Goal: Check status: Check status

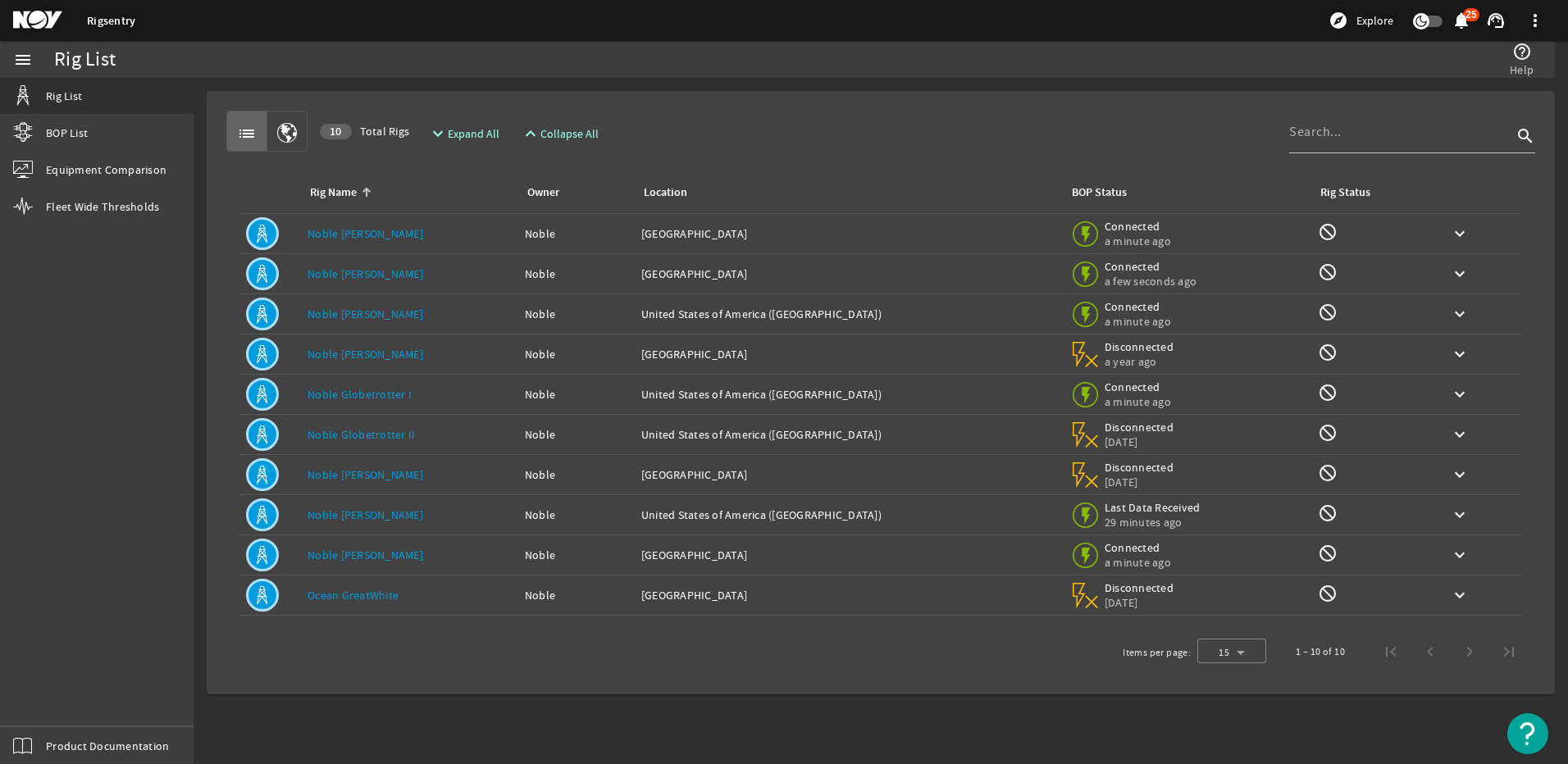
click at [341, 230] on link "Noble [PERSON_NAME]" at bounding box center [366, 233] width 116 height 14
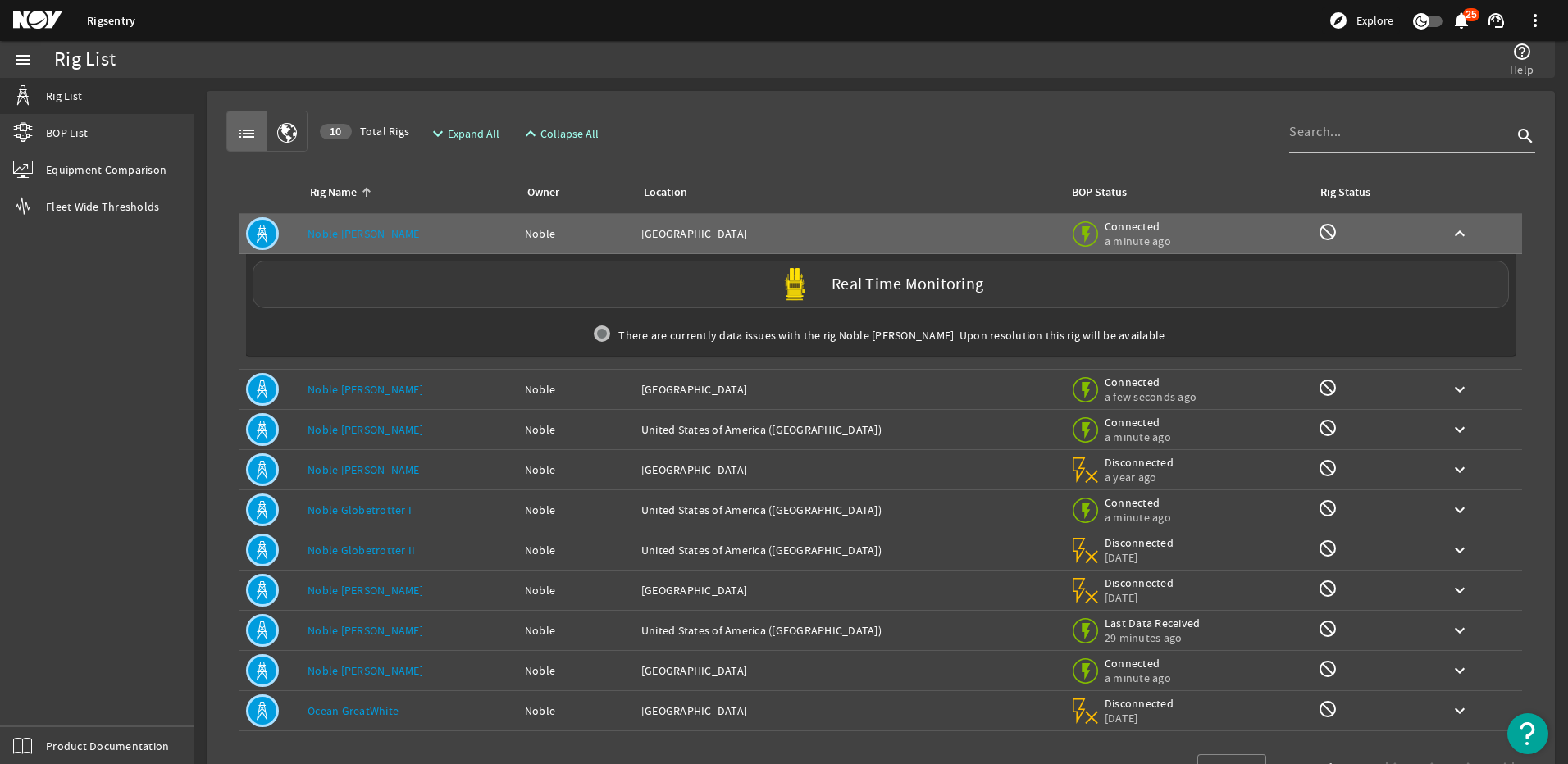
click at [874, 301] on div "Real Time Monitoring" at bounding box center [880, 285] width 1257 height 48
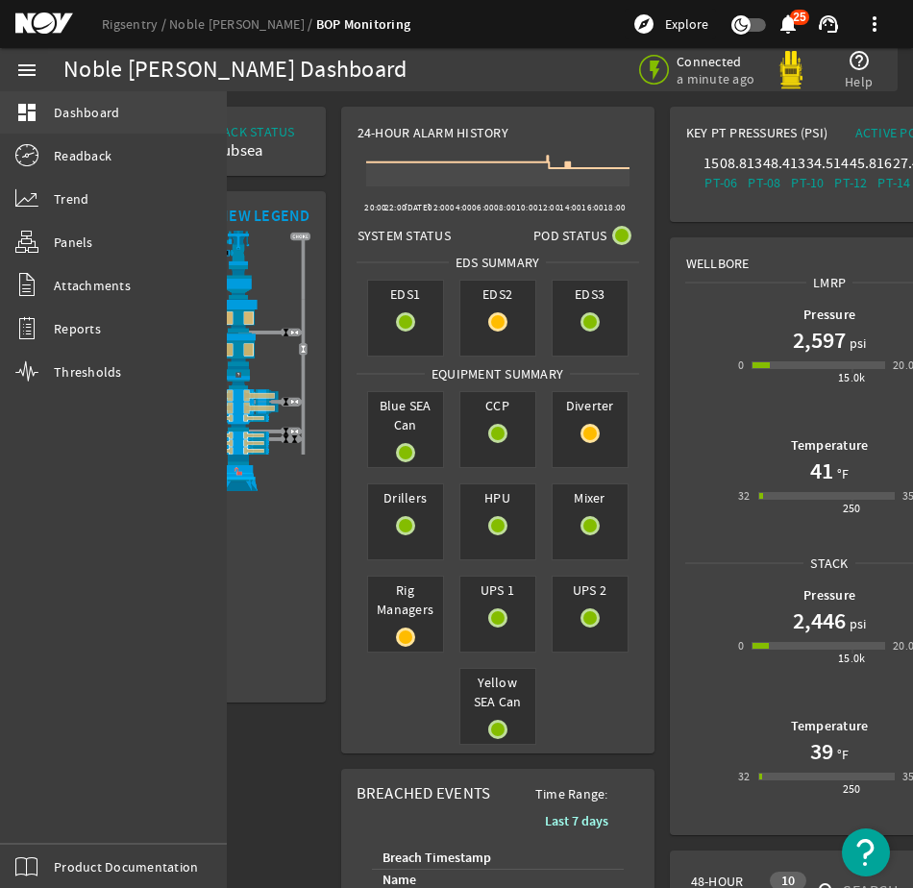
click at [126, 110] on link "dashboard Dashboard" at bounding box center [113, 112] width 227 height 42
click at [306, 676] on mat-card "info_outline VIEW LEGEND" at bounding box center [238, 446] width 175 height 511
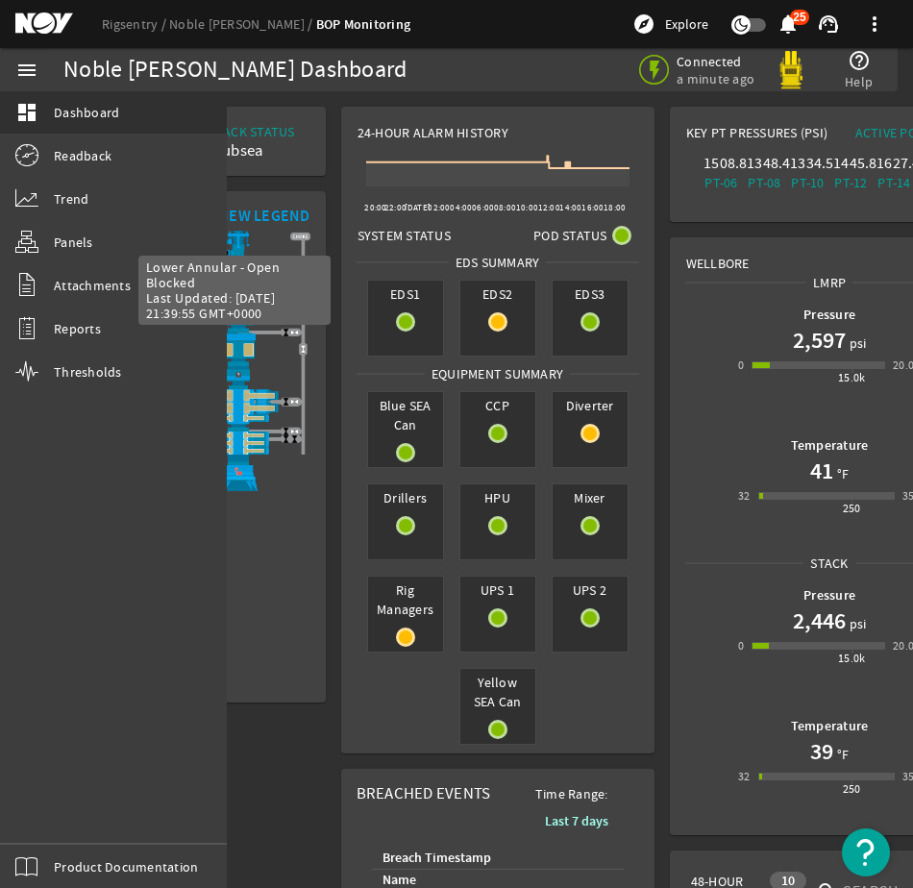
click at [262, 364] on img at bounding box center [238, 350] width 144 height 34
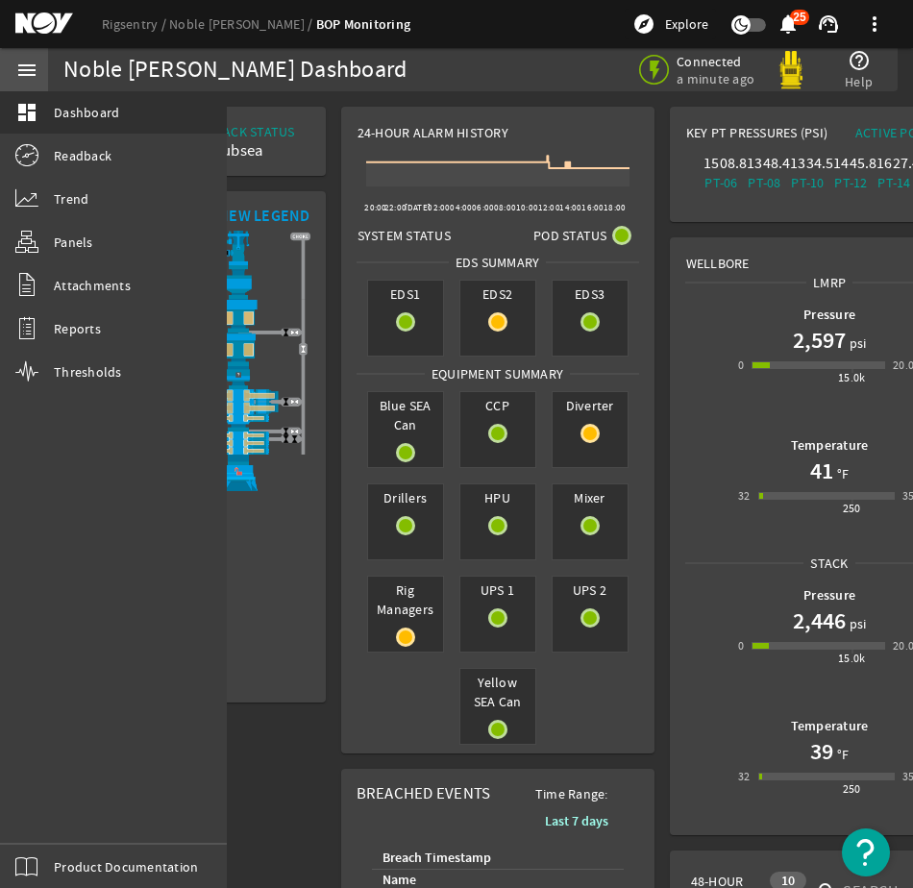
click at [37, 68] on mat-icon "menu" at bounding box center [26, 70] width 23 height 23
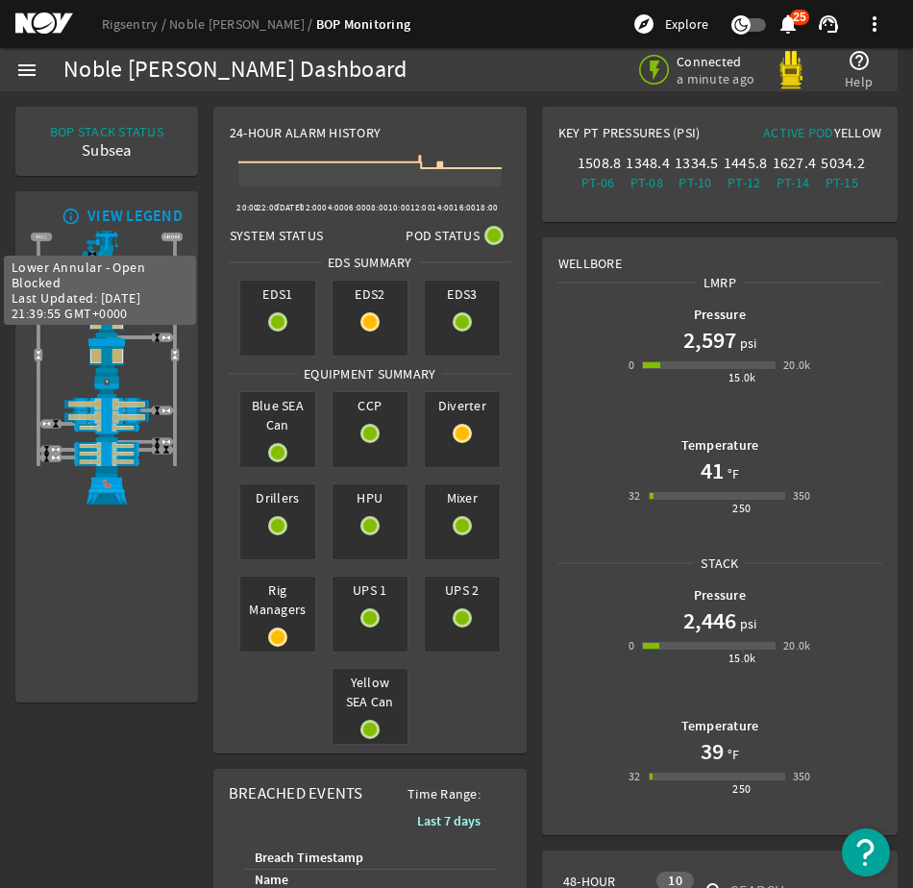
click at [113, 352] on img at bounding box center [107, 354] width 152 height 35
